Goal: Obtain resource: Download file/media

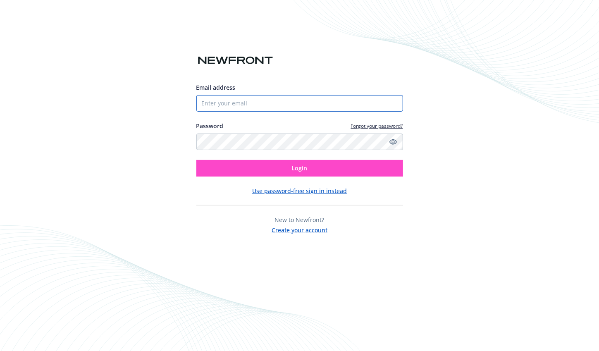
type input "[PERSON_NAME][EMAIL_ADDRESS][DOMAIN_NAME]"
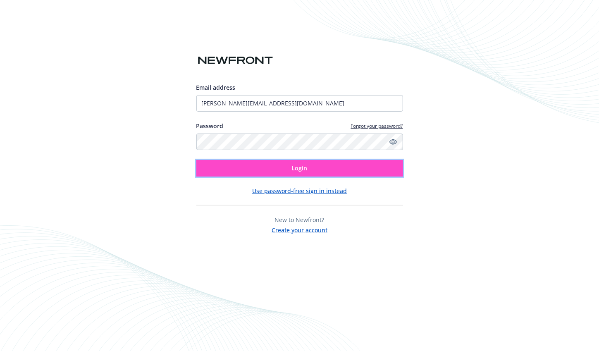
click at [318, 166] on button "Login" at bounding box center [299, 168] width 207 height 17
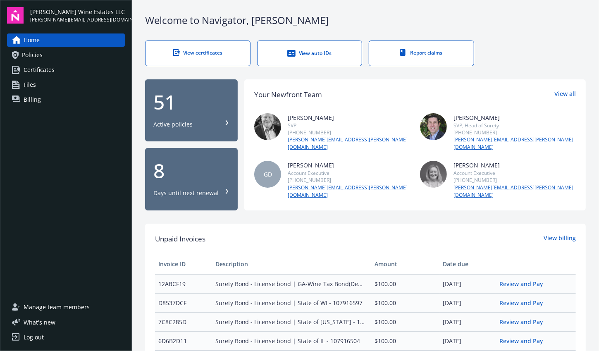
click at [194, 120] on div "Active policies" at bounding box center [191, 124] width 76 height 8
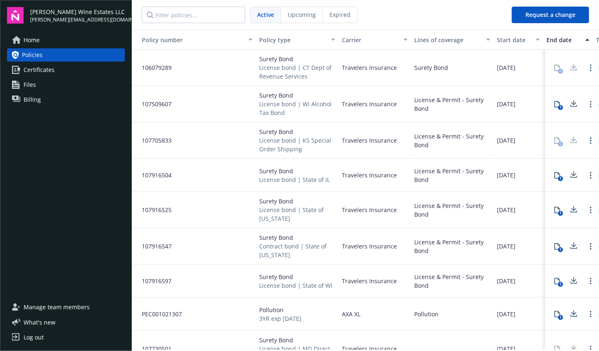
click at [479, 324] on div "Pollution" at bounding box center [452, 313] width 83 height 33
click at [315, 39] on div "Policy type" at bounding box center [292, 40] width 67 height 9
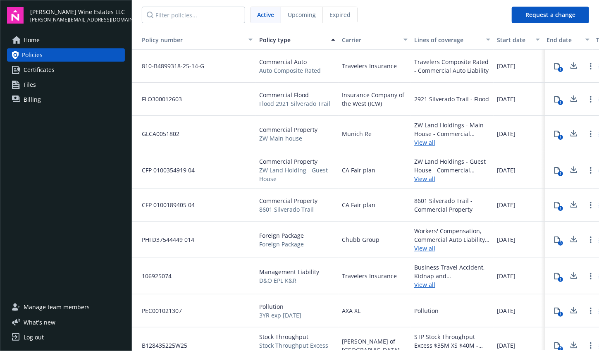
click at [426, 143] on link "View all" at bounding box center [452, 142] width 76 height 9
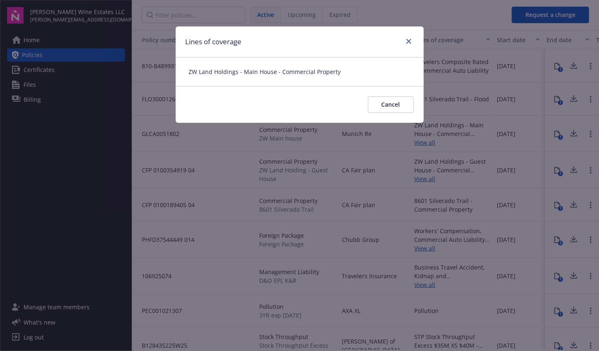
click at [416, 33] on div "Lines of coverage" at bounding box center [300, 41] width 248 height 31
click at [405, 43] on link "close" at bounding box center [409, 41] width 10 height 10
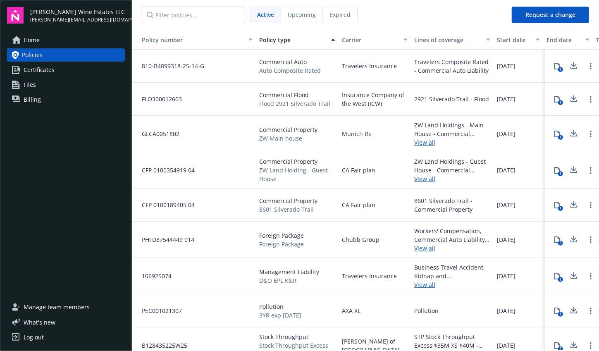
click at [424, 176] on link "View all" at bounding box center [452, 178] width 76 height 9
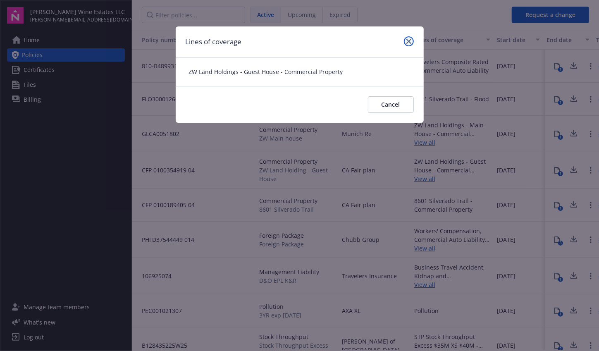
click at [407, 41] on icon "close" at bounding box center [408, 41] width 5 height 5
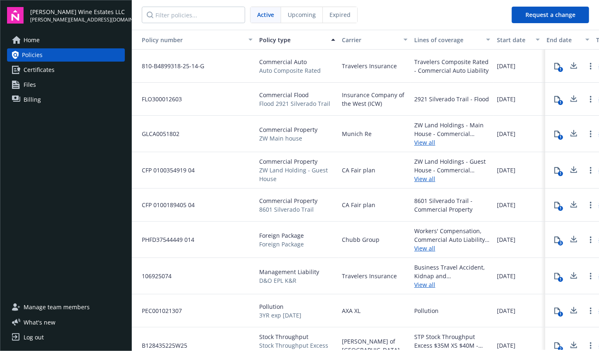
click at [554, 169] on button "1" at bounding box center [557, 170] width 17 height 17
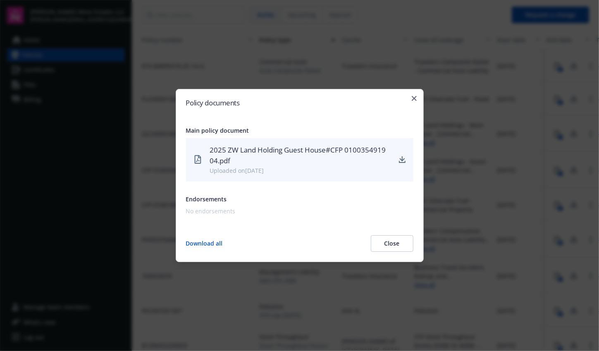
click at [402, 157] on icon "download" at bounding box center [401, 159] width 5 height 5
click at [410, 100] on h2 "Policy documents" at bounding box center [299, 102] width 227 height 7
click at [414, 98] on icon "button" at bounding box center [413, 98] width 5 height 5
